Goal: Information Seeking & Learning: Understand process/instructions

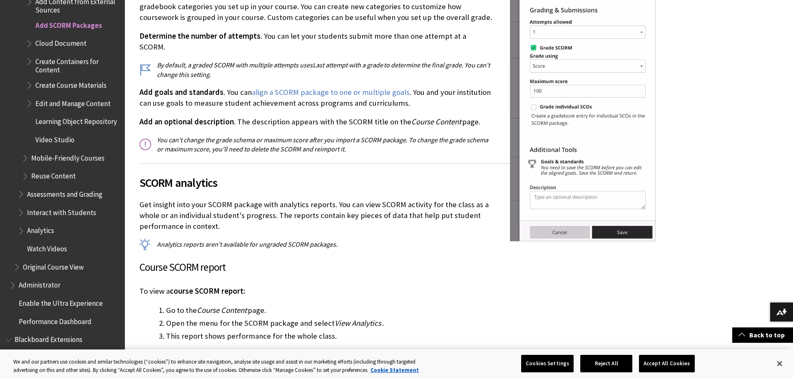
scroll to position [2013, 0]
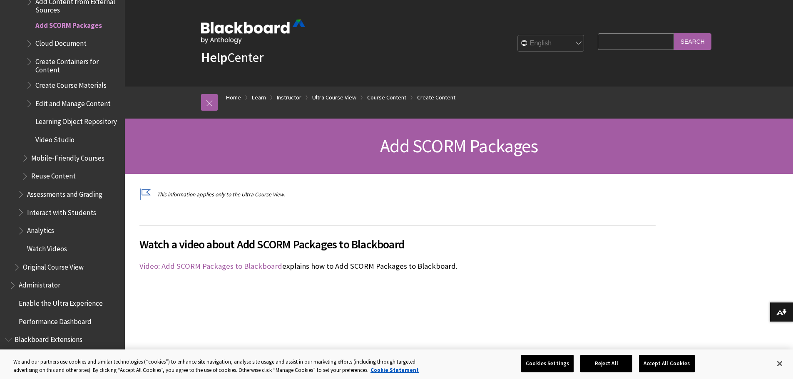
scroll to position [208, 0]
